Goal: Task Accomplishment & Management: Use online tool/utility

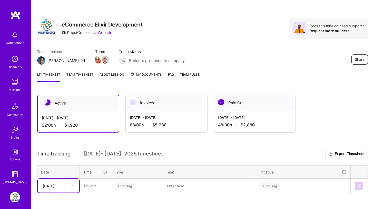
scroll to position [88, 0]
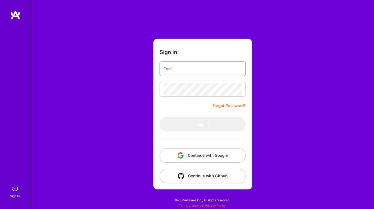
type input "[PERSON_NAME][EMAIL_ADDRESS][DOMAIN_NAME]"
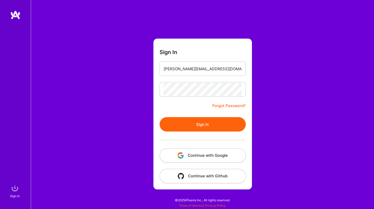
click at [191, 126] on button "Sign In" at bounding box center [203, 124] width 86 height 14
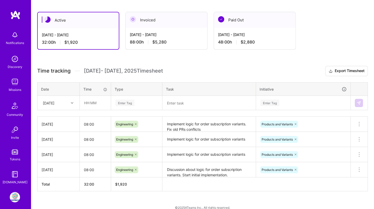
scroll to position [82, 0]
click at [54, 103] on div "[DATE]" at bounding box center [49, 102] width 12 height 5
click at [55, 174] on div "[DATE]" at bounding box center [59, 175] width 42 height 10
click at [91, 102] on input "text" at bounding box center [95, 103] width 31 height 14
type input "08:00"
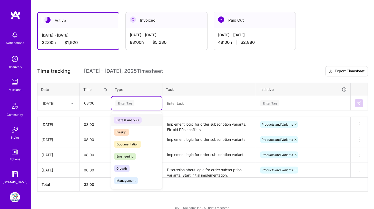
click at [119, 102] on div "Enter Tag" at bounding box center [125, 103] width 19 height 8
click at [127, 154] on span "Engineering" at bounding box center [125, 156] width 22 height 7
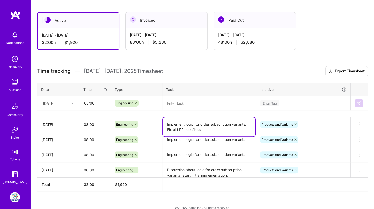
drag, startPoint x: 167, startPoint y: 122, endPoint x: 197, endPoint y: 127, distance: 30.4
click at [197, 127] on textarea "Implement logic for order subscription variants. Fix old PRs conflicts" at bounding box center [209, 126] width 92 height 19
drag, startPoint x: 166, startPoint y: 123, endPoint x: 247, endPoint y: 125, distance: 80.1
click at [247, 125] on textarea "Implement logic for order subscription variants. Fix old PRs conflicts" at bounding box center [209, 126] width 92 height 19
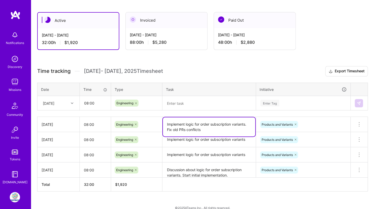
click at [207, 104] on textarea at bounding box center [209, 102] width 92 height 13
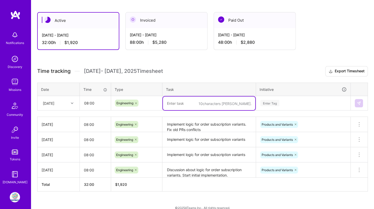
paste textarea "Implement logic for order subscription variants."
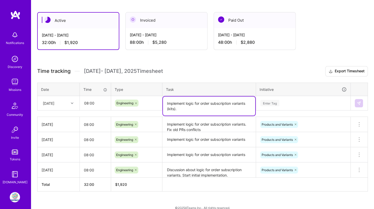
type textarea "Implement logic for order subscription variants (kits)."
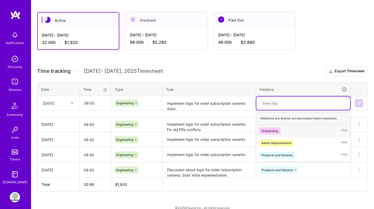
click at [269, 101] on div "Enter Tag" at bounding box center [270, 103] width 19 height 8
click at [271, 153] on div "Products and Variants" at bounding box center [277, 154] width 31 height 5
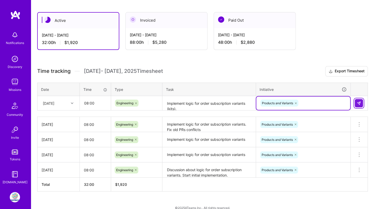
click at [360, 105] on button at bounding box center [359, 103] width 8 height 8
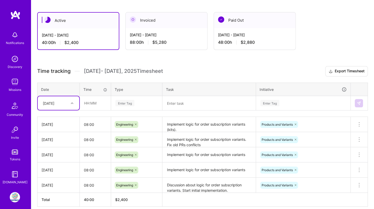
click at [54, 100] on div "[DATE]" at bounding box center [49, 102] width 12 height 5
click at [55, 172] on div "[DATE]" at bounding box center [59, 175] width 42 height 10
click at [89, 103] on input "text" at bounding box center [95, 103] width 31 height 14
type input "08:00"
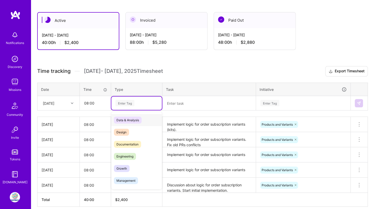
click at [118, 101] on div "Enter Tag" at bounding box center [125, 103] width 19 height 8
click at [128, 156] on span "Engineering" at bounding box center [125, 156] width 22 height 7
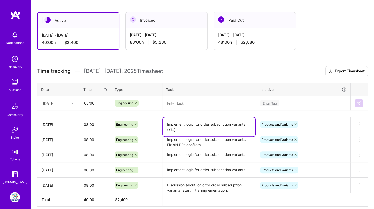
drag, startPoint x: 167, startPoint y: 124, endPoint x: 187, endPoint y: 130, distance: 20.5
click at [187, 130] on textarea "Implement logic for order subscription variants (kits)." at bounding box center [209, 126] width 92 height 19
click at [182, 101] on textarea at bounding box center [209, 103] width 92 height 14
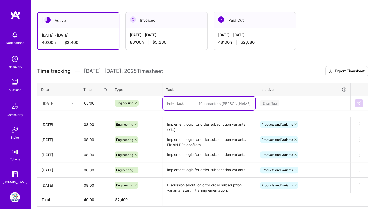
paste textarea "Implement logic for order subscription variants (kits)."
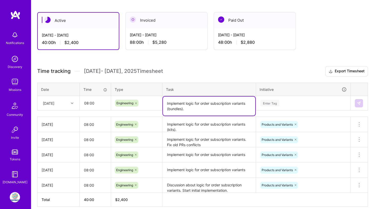
type textarea "Implement logic for order subscription variants (bundles)."
click at [264, 100] on div "Enter Tag" at bounding box center [270, 103] width 19 height 8
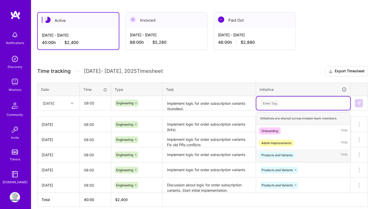
click at [272, 152] on div "Products and Variants" at bounding box center [277, 154] width 31 height 5
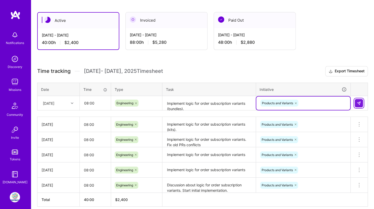
click at [361, 102] on img at bounding box center [359, 103] width 4 height 4
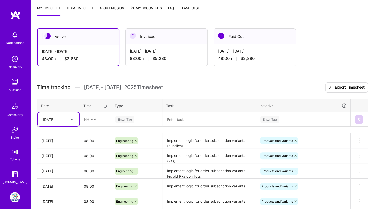
scroll to position [67, 0]
